Goal: Transaction & Acquisition: Purchase product/service

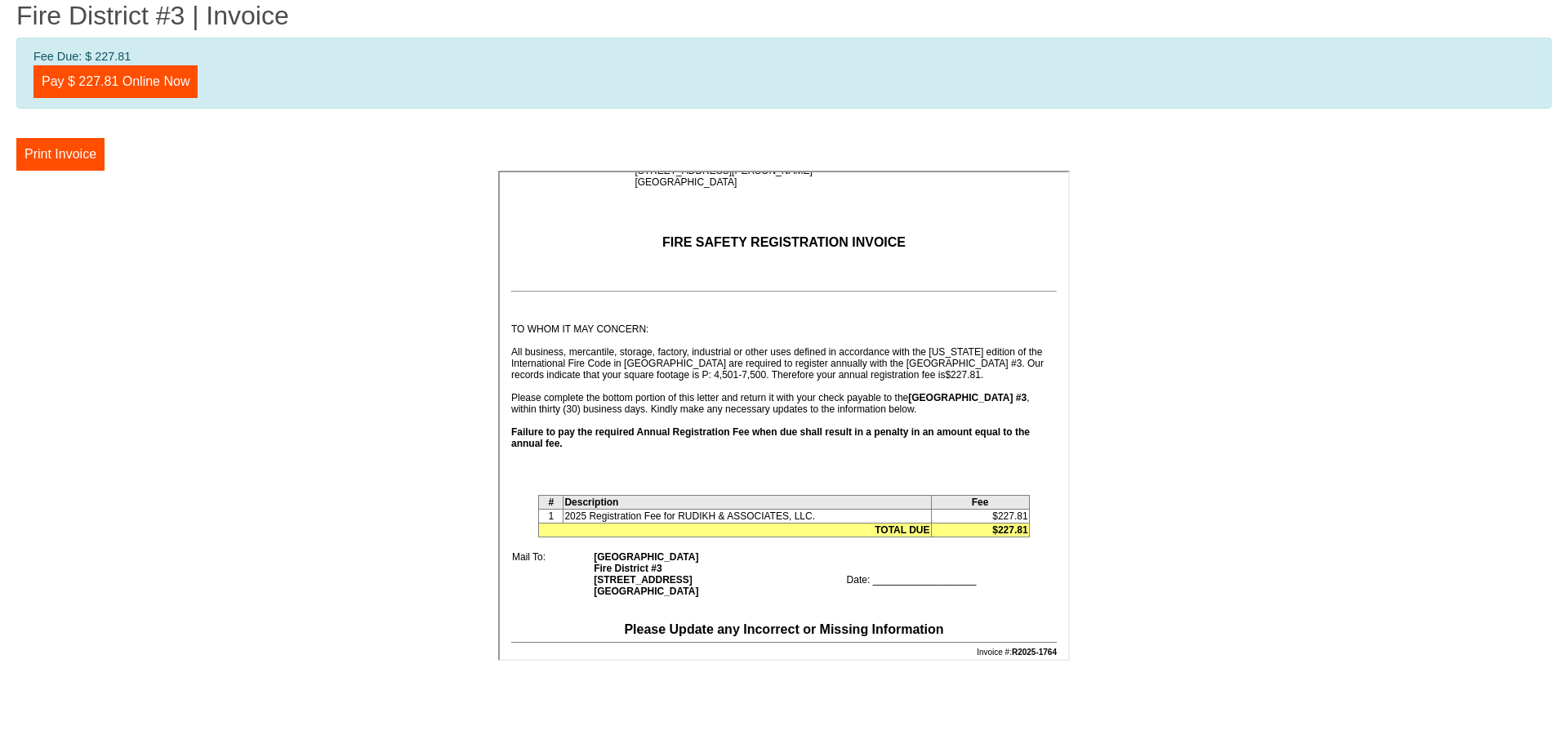
scroll to position [82, 0]
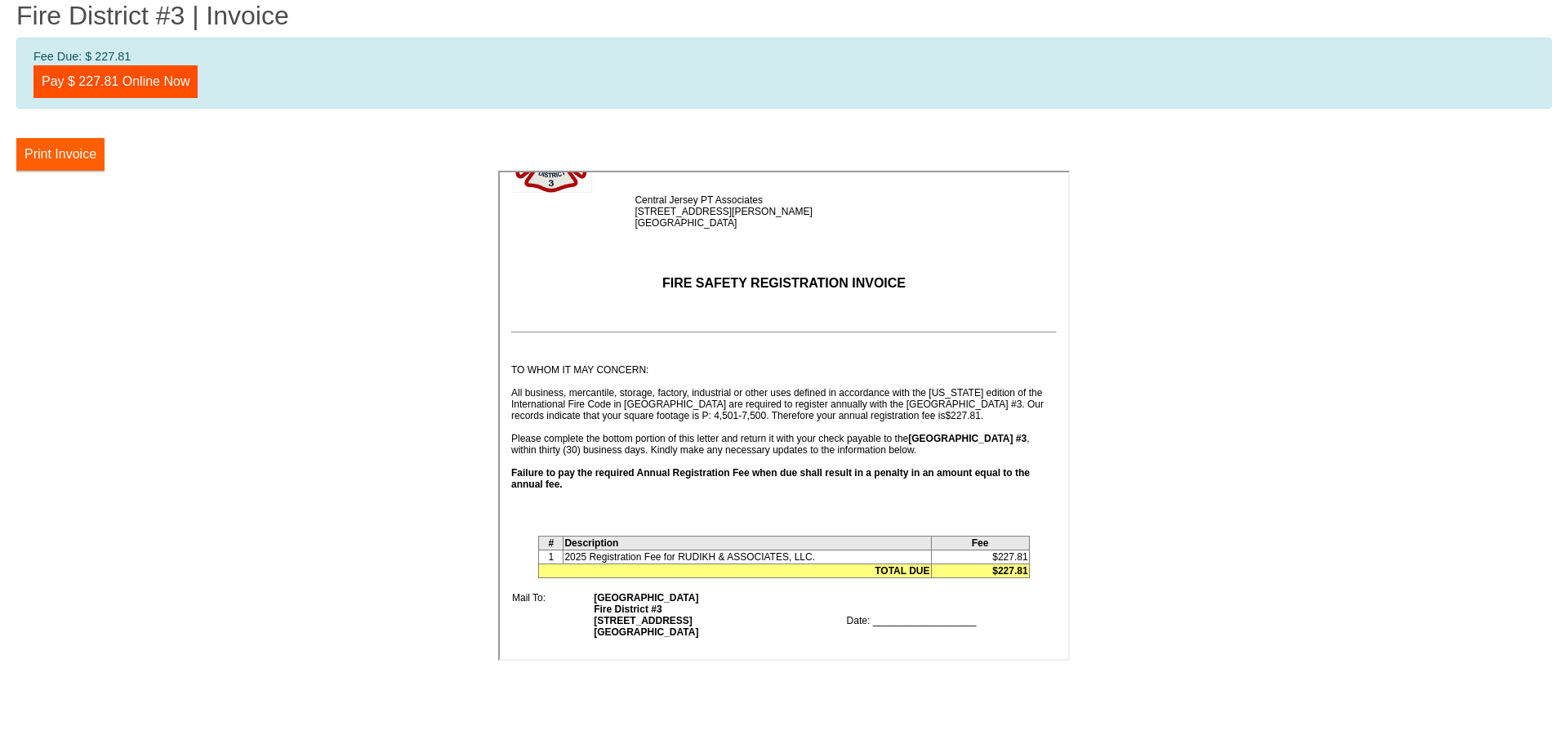
click at [48, 167] on button "Print Invoice" at bounding box center [60, 154] width 89 height 33
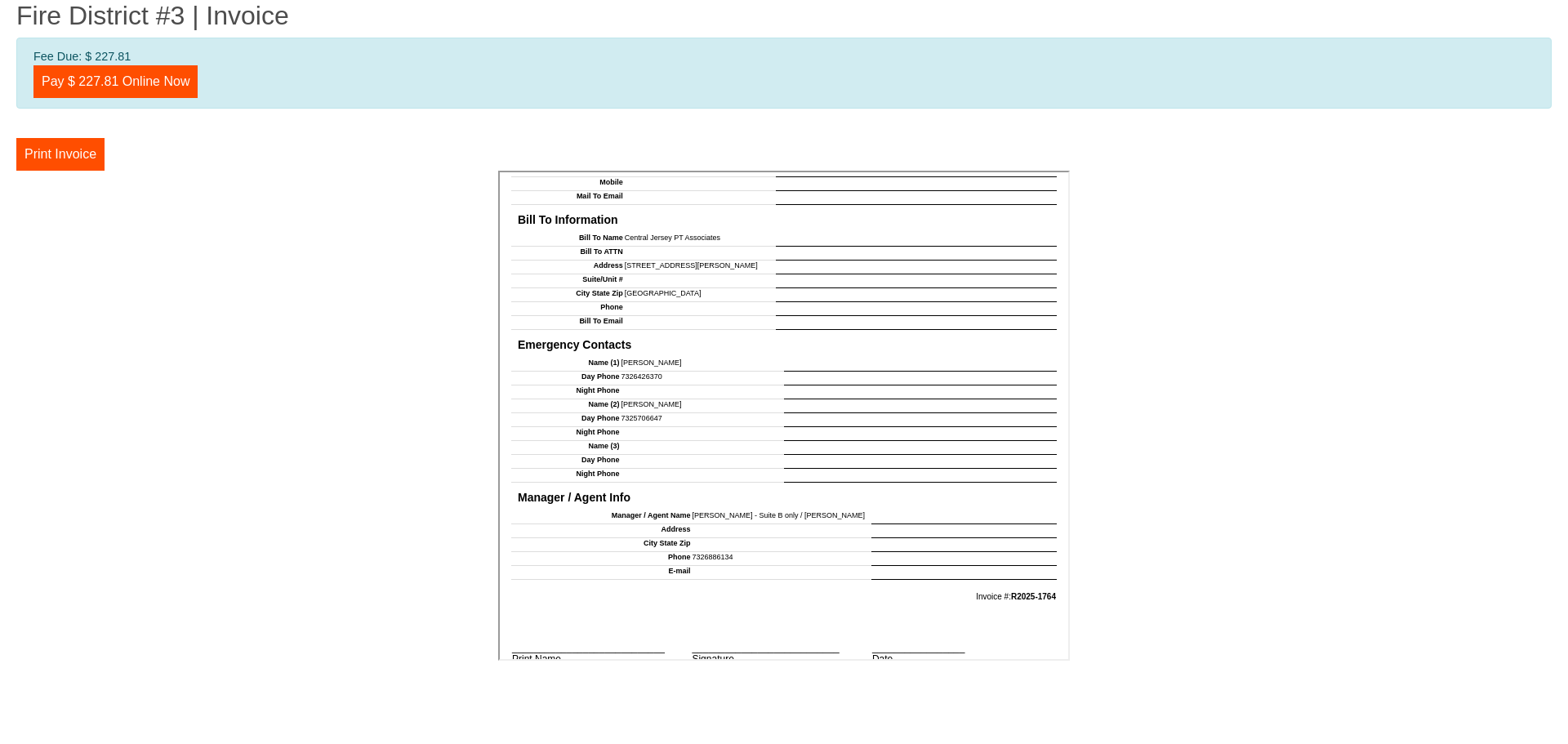
scroll to position [1337, 0]
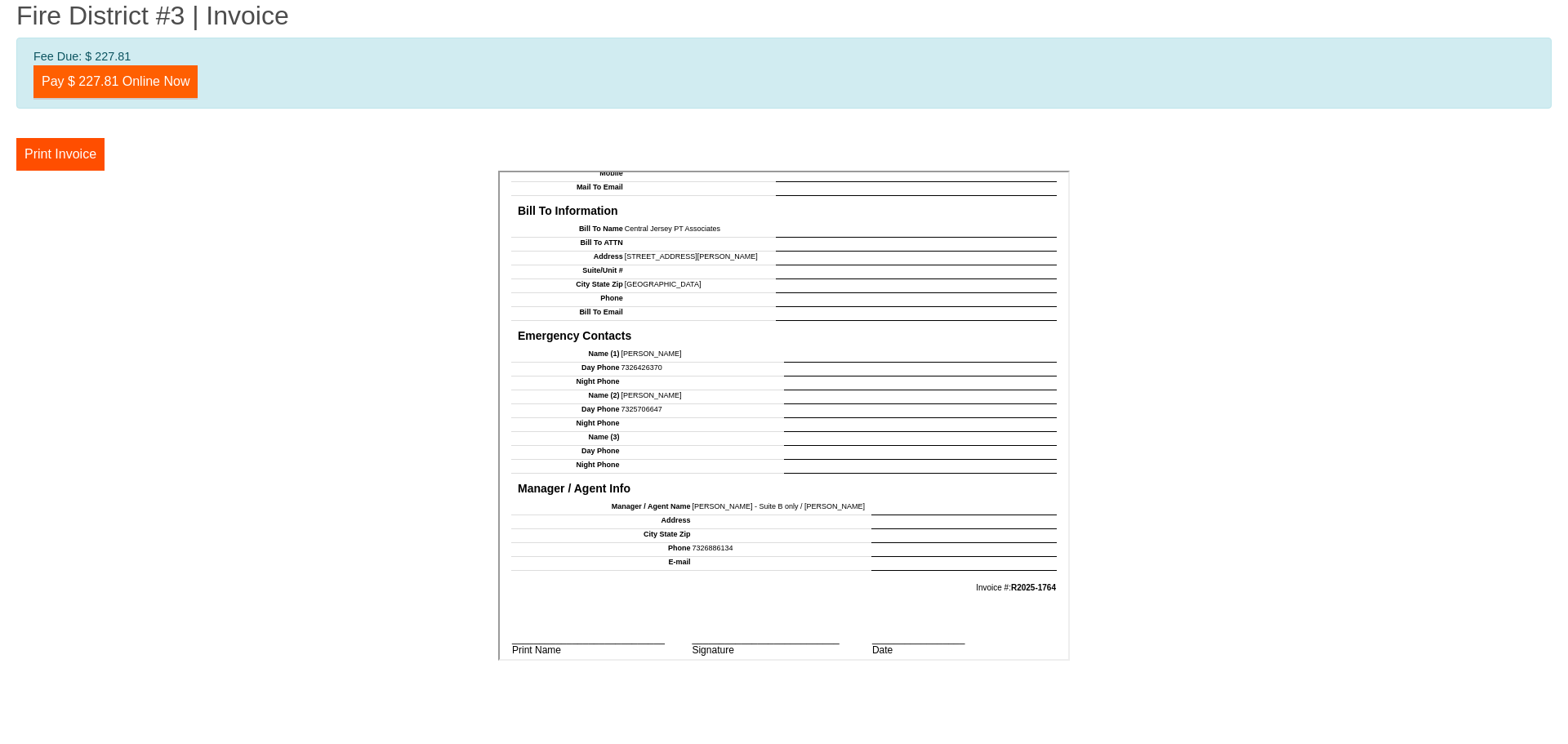
click at [144, 71] on link "Pay $ 227.81 Online Now" at bounding box center [116, 81] width 164 height 33
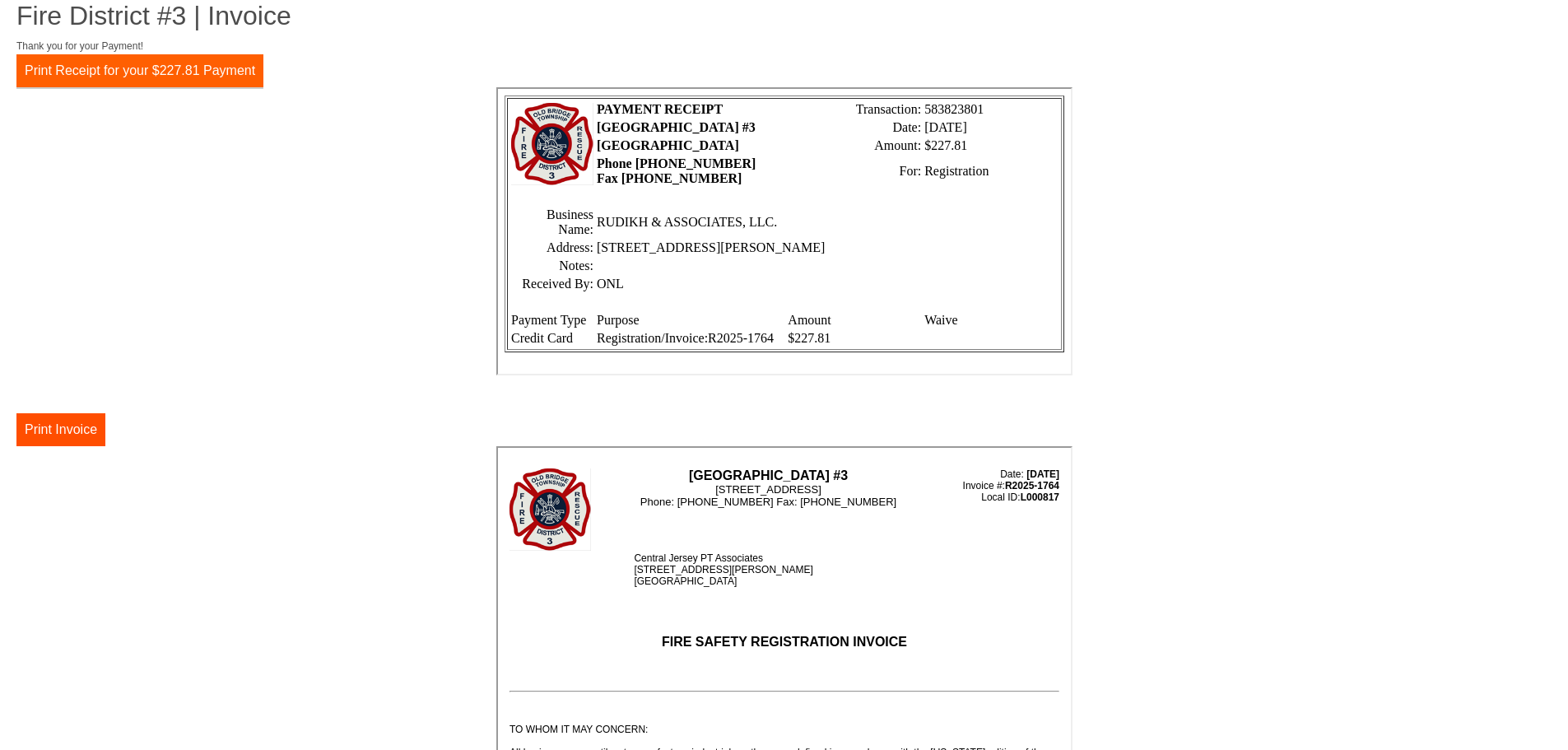
click at [114, 69] on button "Print Receipt for your $227.81 Payment" at bounding box center [140, 70] width 247 height 33
